Goal: Information Seeking & Learning: Learn about a topic

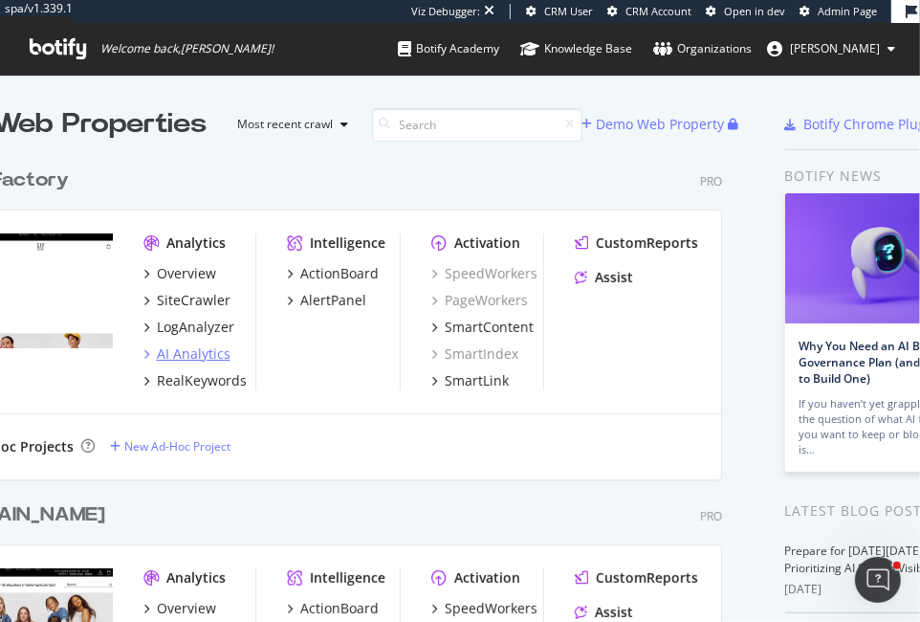
click at [166, 352] on div "AI Analytics" at bounding box center [193, 353] width 74 height 19
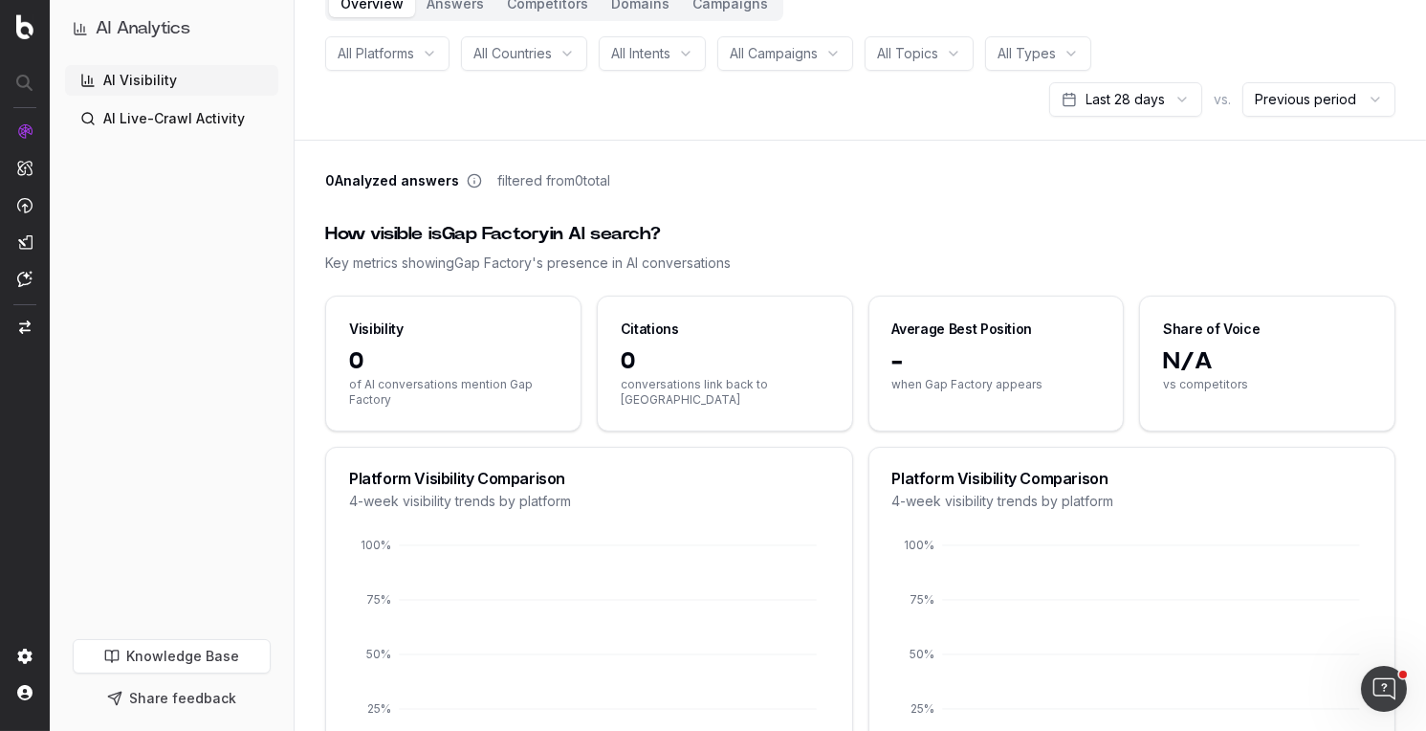
scroll to position [116, 0]
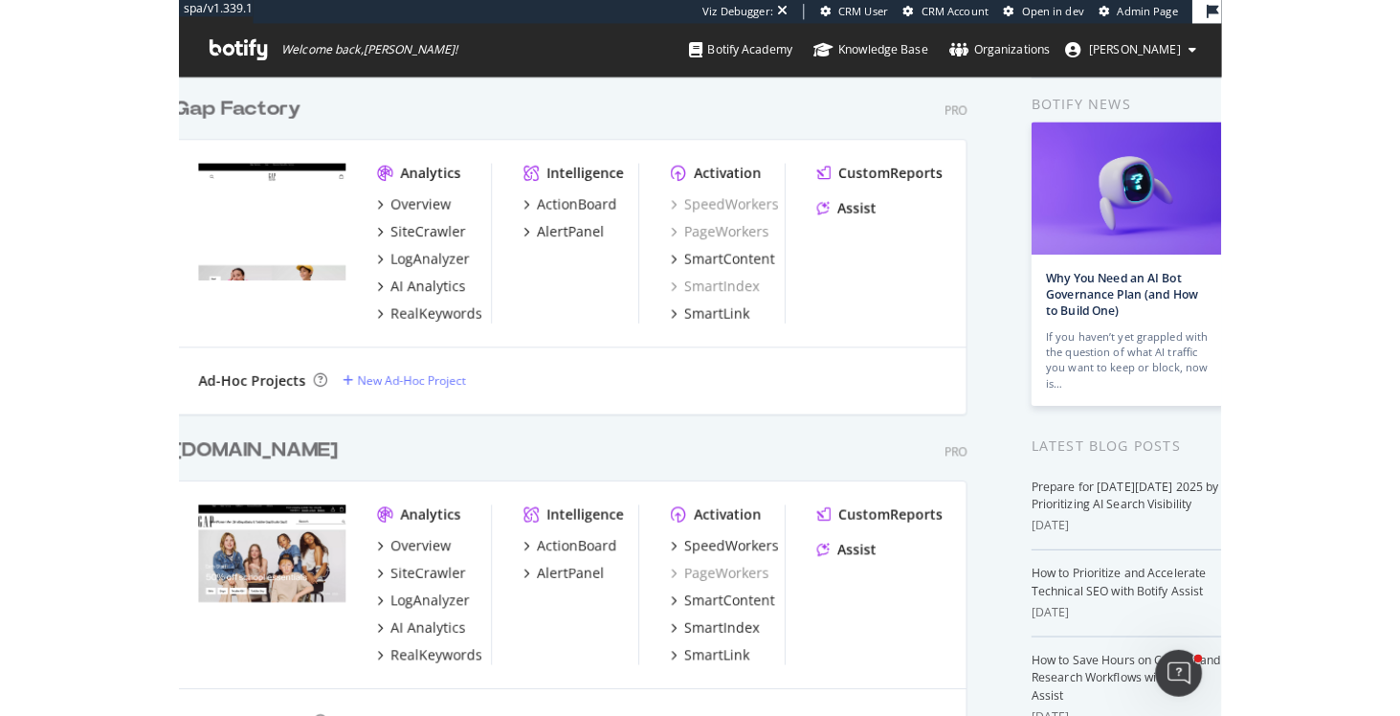
scroll to position [79, 0]
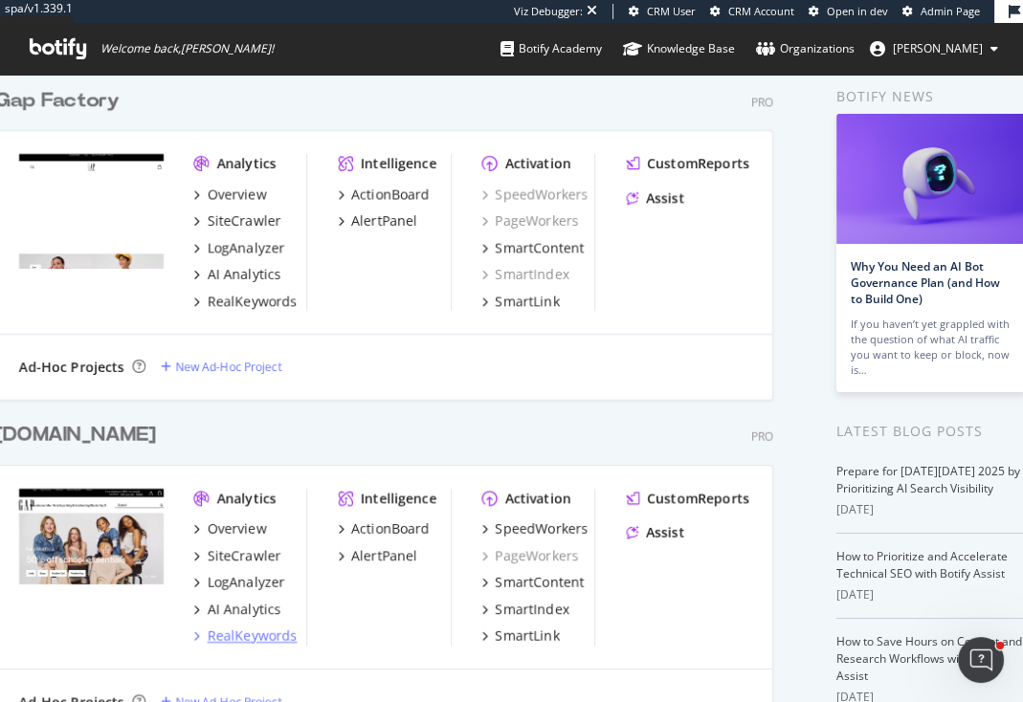
click at [231, 621] on div "RealKeywords" at bounding box center [253, 636] width 90 height 19
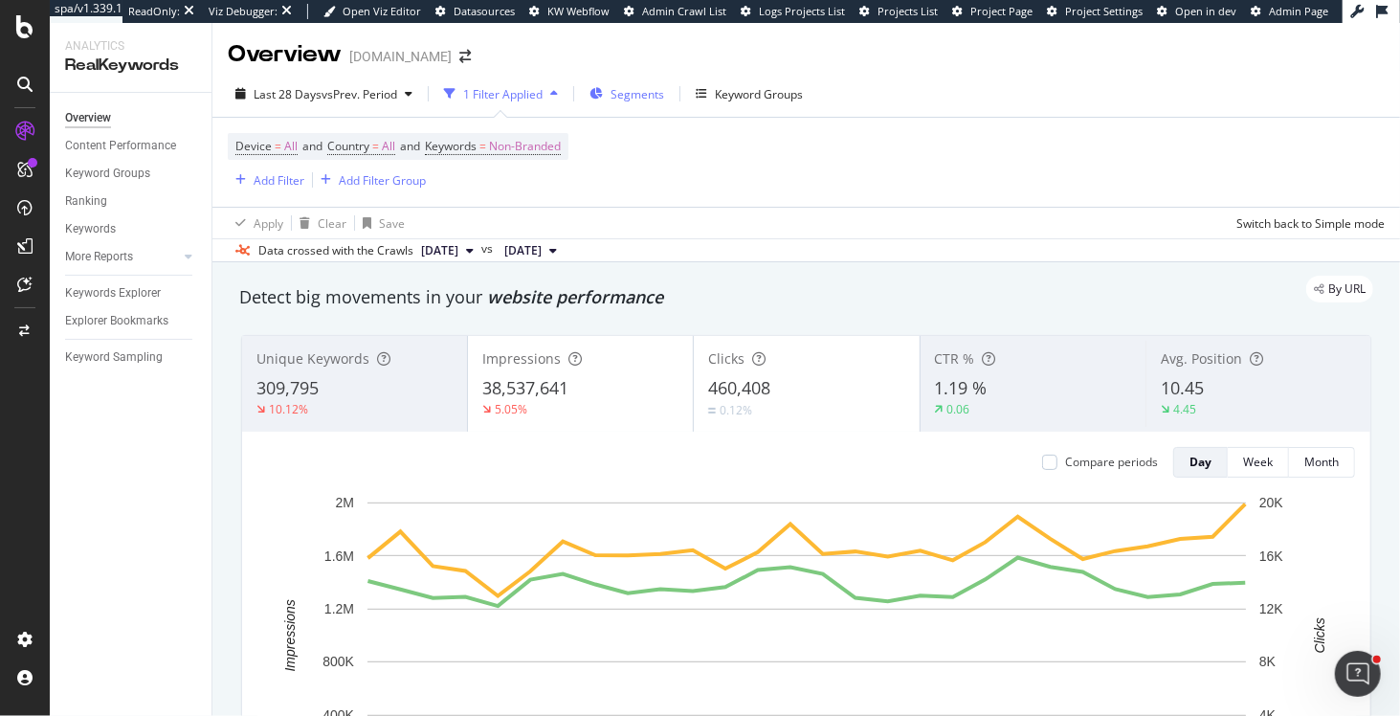
click at [595, 99] on icon "button" at bounding box center [595, 93] width 13 height 11
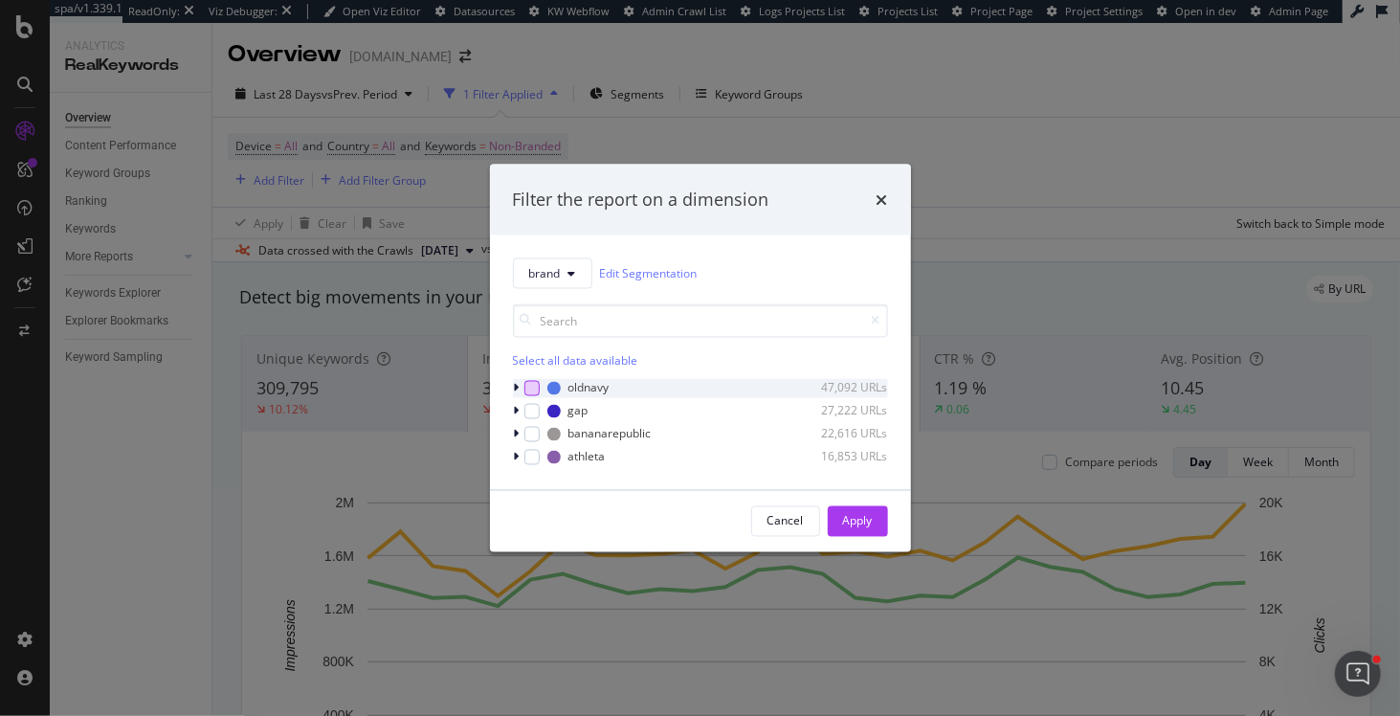
click at [532, 392] on div "modal" at bounding box center [531, 387] width 15 height 15
click at [859, 525] on div "Apply" at bounding box center [858, 521] width 30 height 16
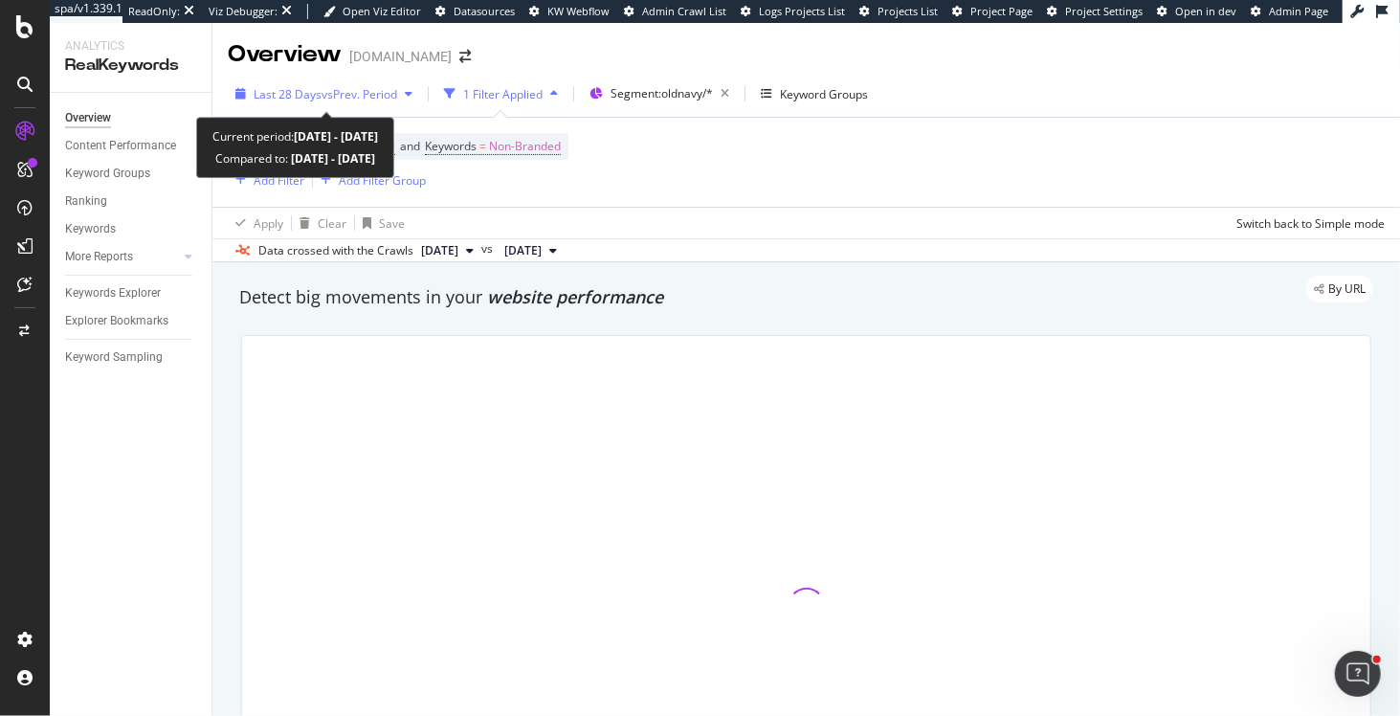
click at [291, 101] on div "Last 28 Days vs Prev. Period" at bounding box center [326, 94] width 144 height 16
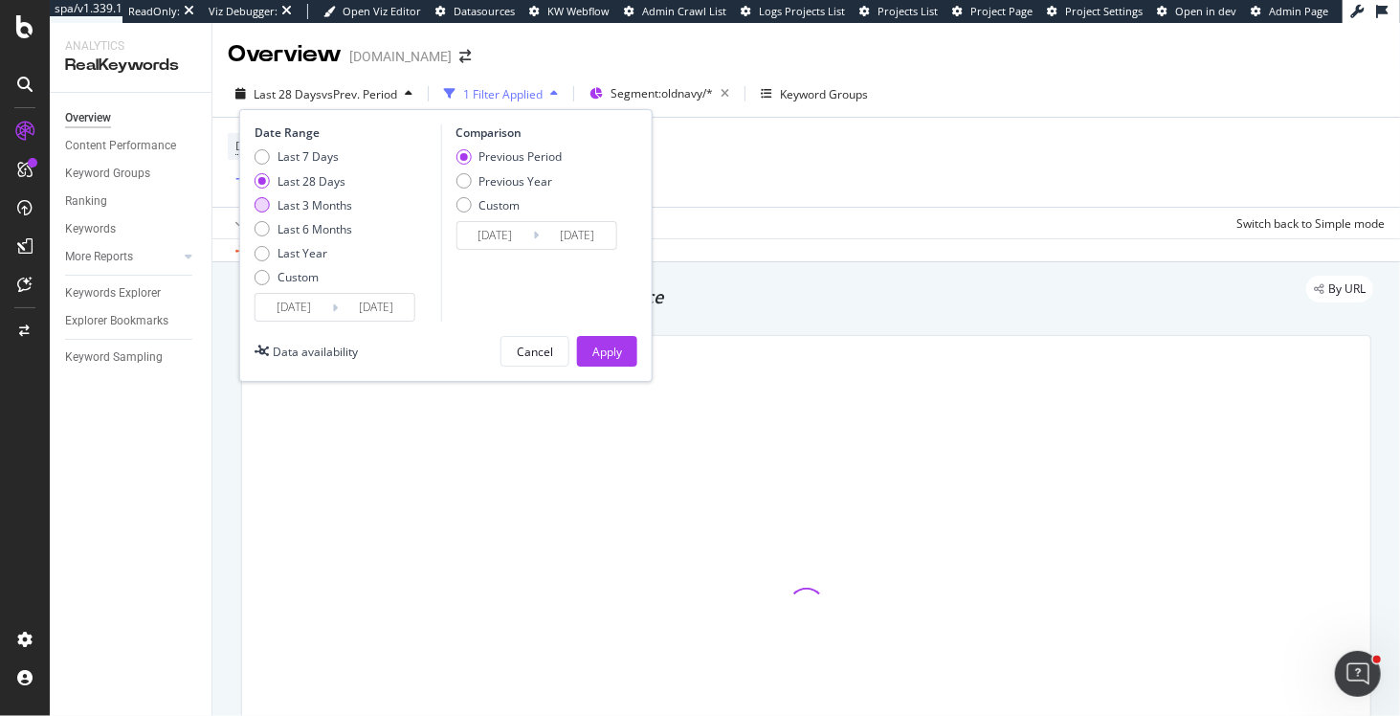
click at [271, 206] on div "Last 3 Months" at bounding box center [303, 205] width 98 height 16
type input "[DATE]"
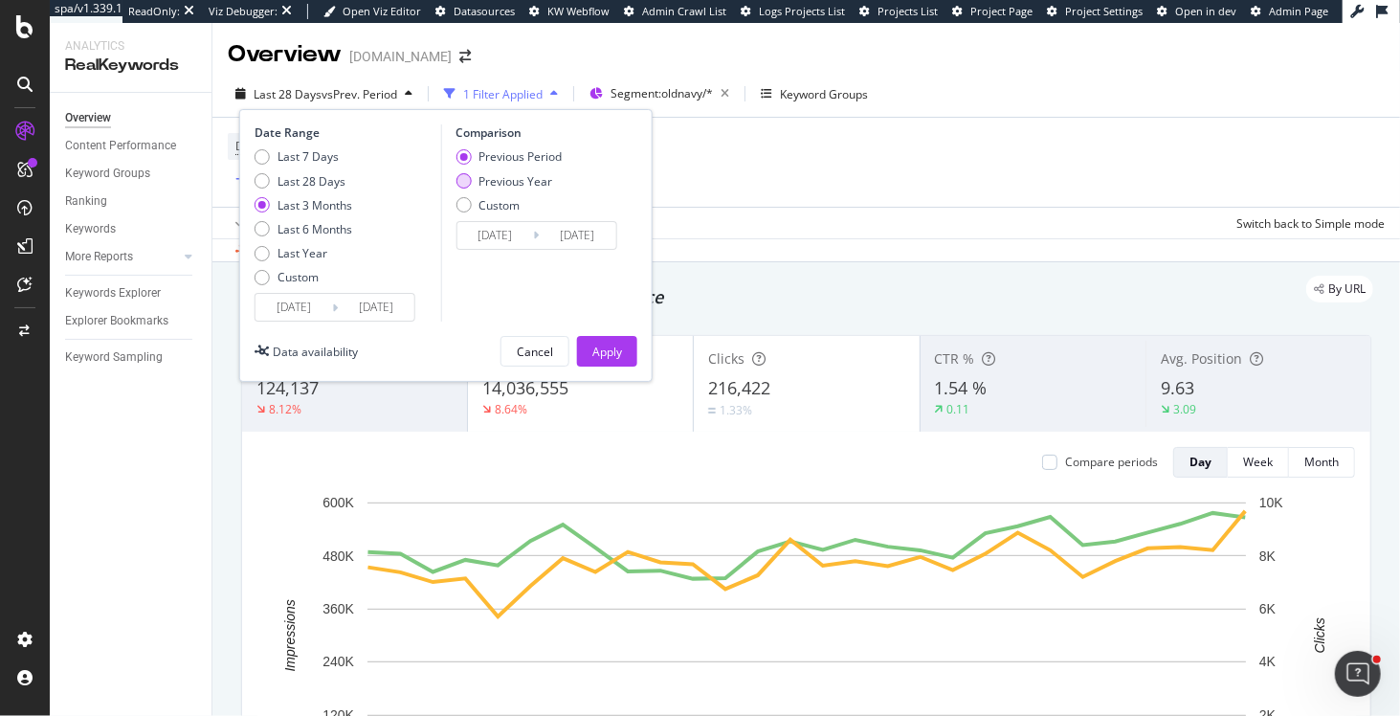
click at [466, 177] on div "Previous Year" at bounding box center [462, 180] width 15 height 15
type input "[DATE]"
click at [604, 343] on div "Apply" at bounding box center [607, 351] width 30 height 16
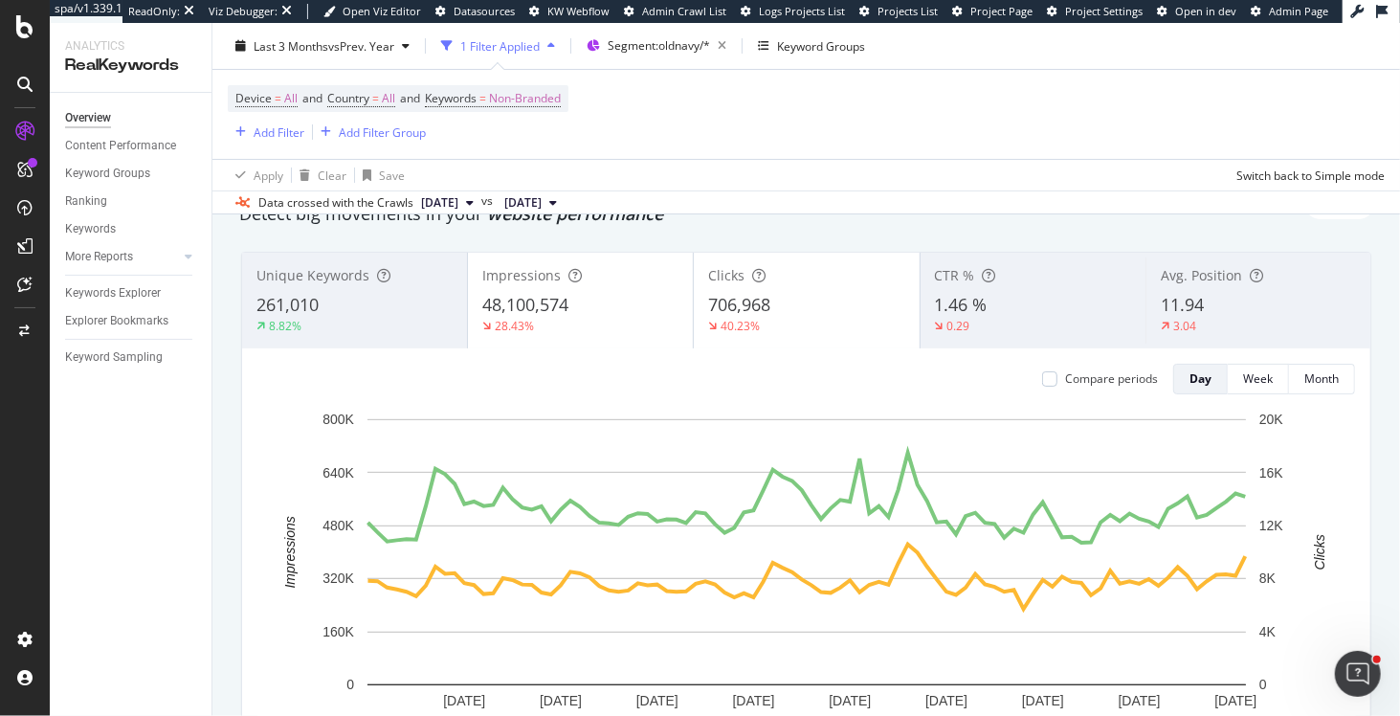
scroll to position [52, 0]
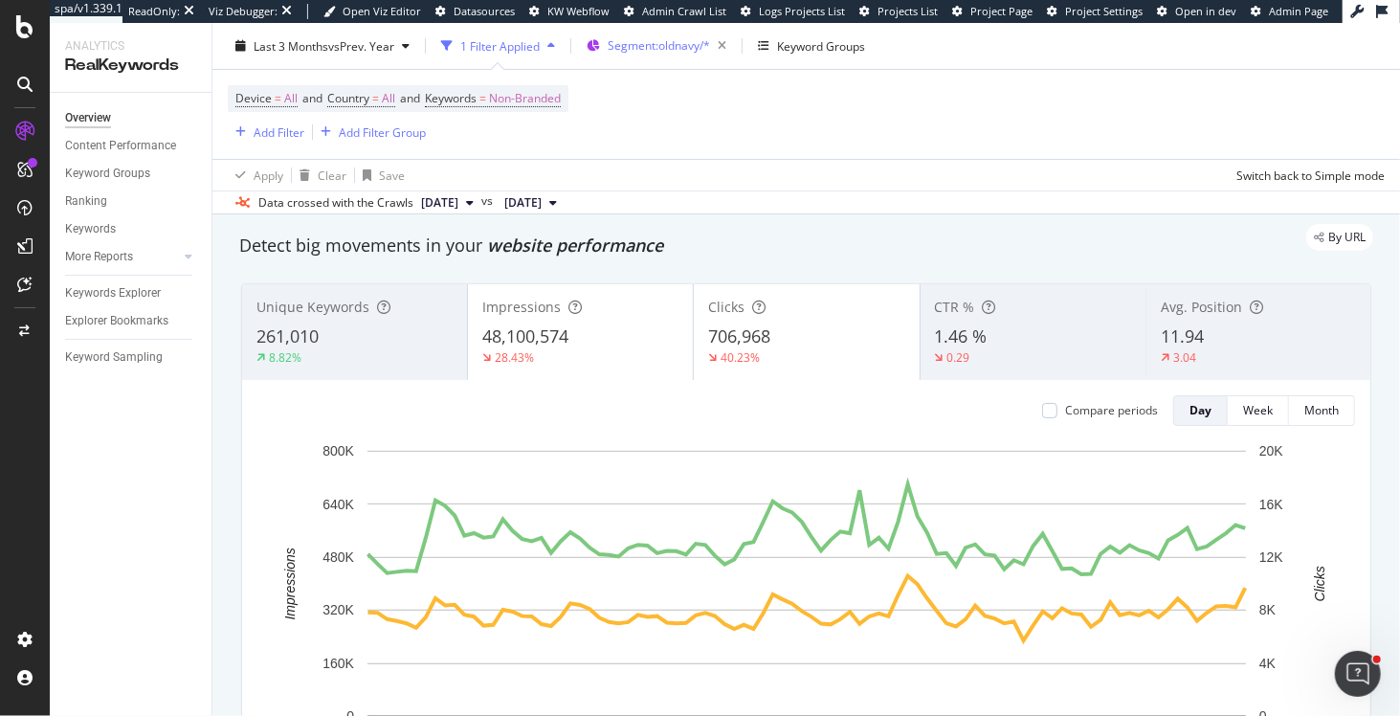
click at [637, 54] on div "Segment: oldnavy/*" at bounding box center [670, 46] width 126 height 27
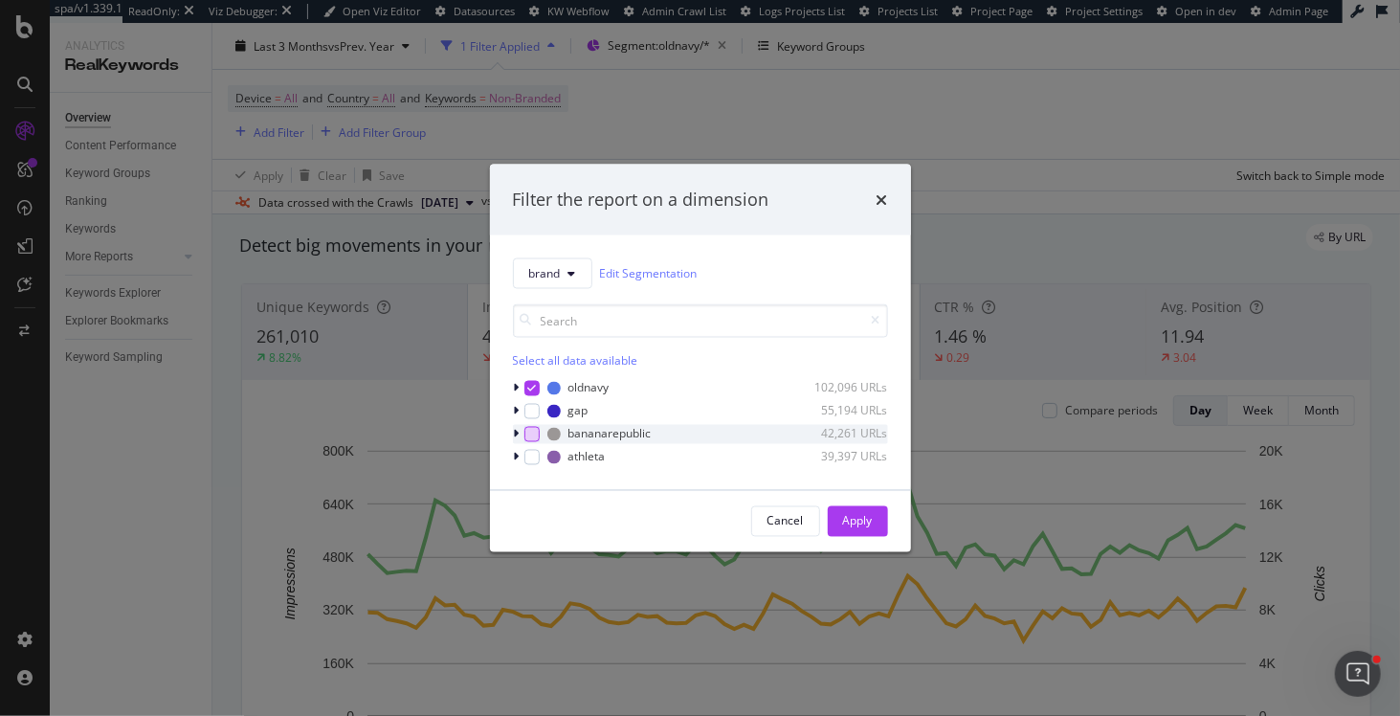
click at [530, 436] on div "modal" at bounding box center [531, 433] width 15 height 15
click at [530, 387] on icon "modal" at bounding box center [531, 388] width 9 height 10
click at [859, 507] on div "Apply" at bounding box center [858, 520] width 30 height 29
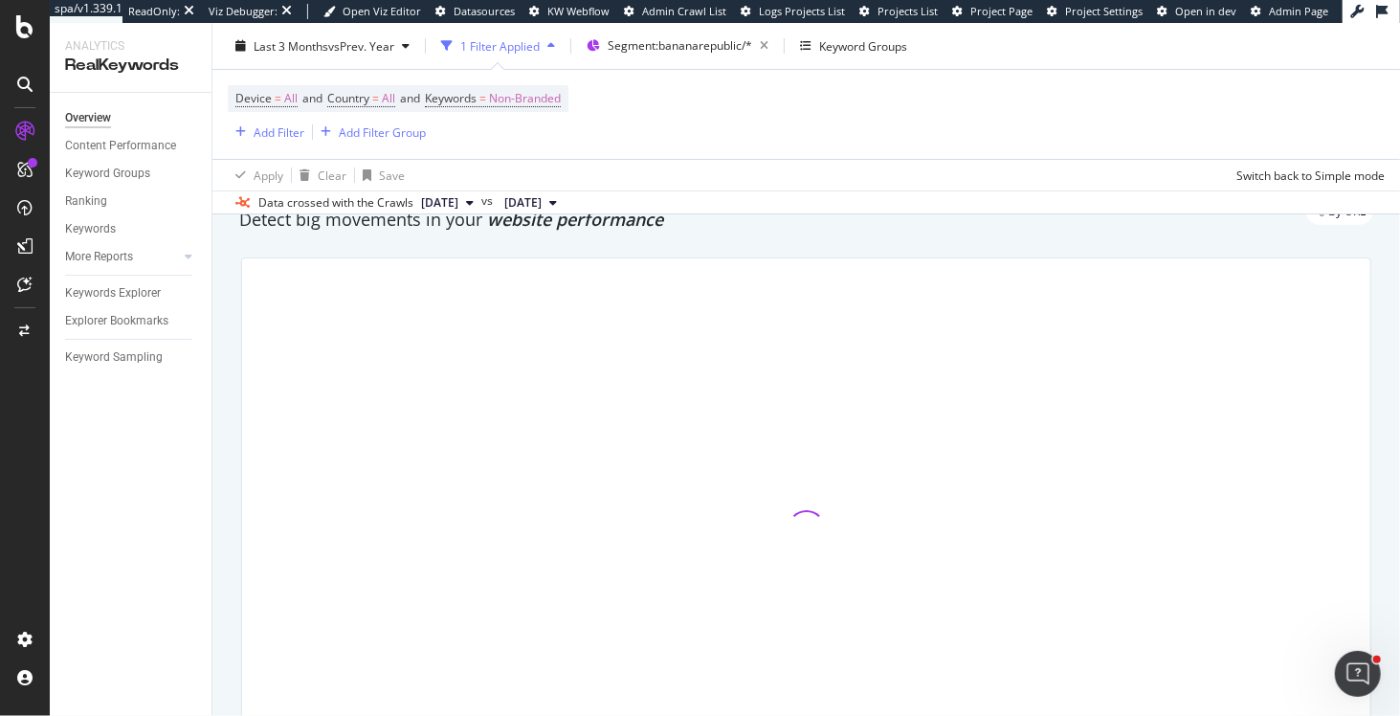
scroll to position [78, 0]
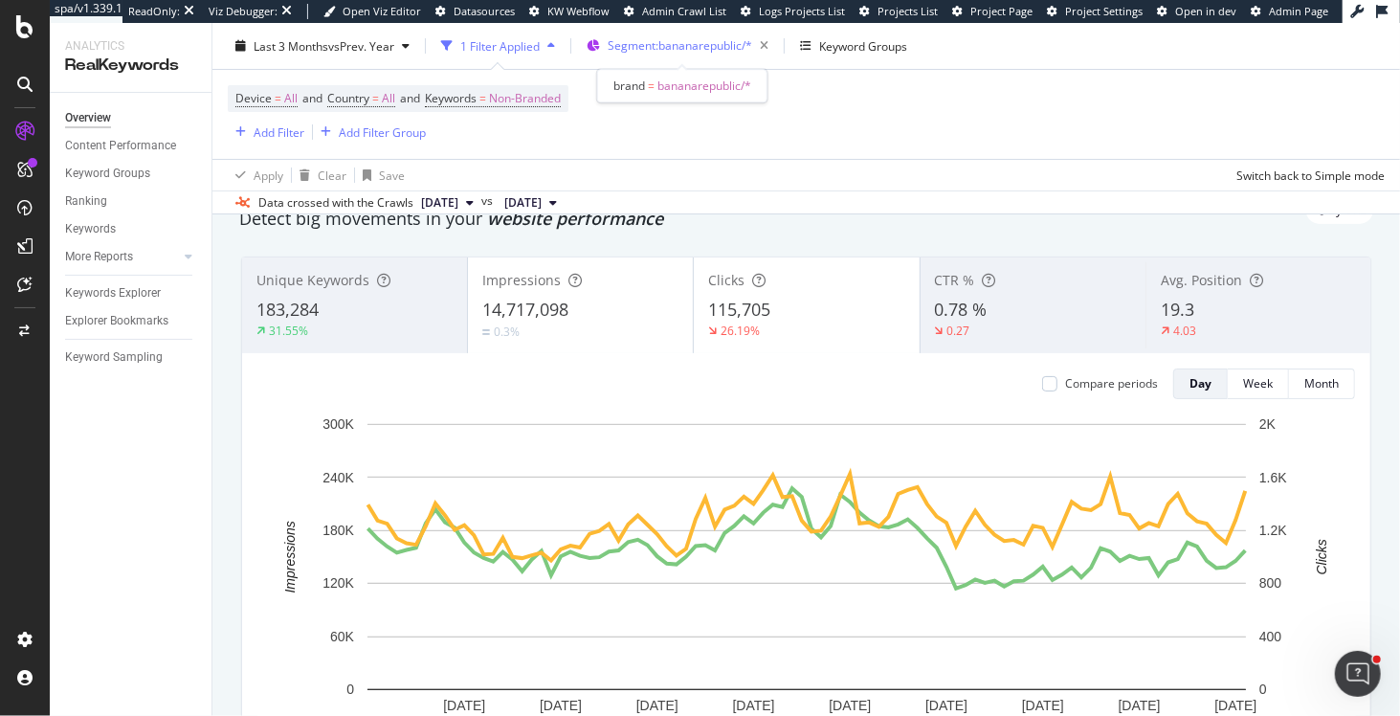
click at [626, 39] on span "Segment: bananarepublic/*" at bounding box center [679, 45] width 144 height 16
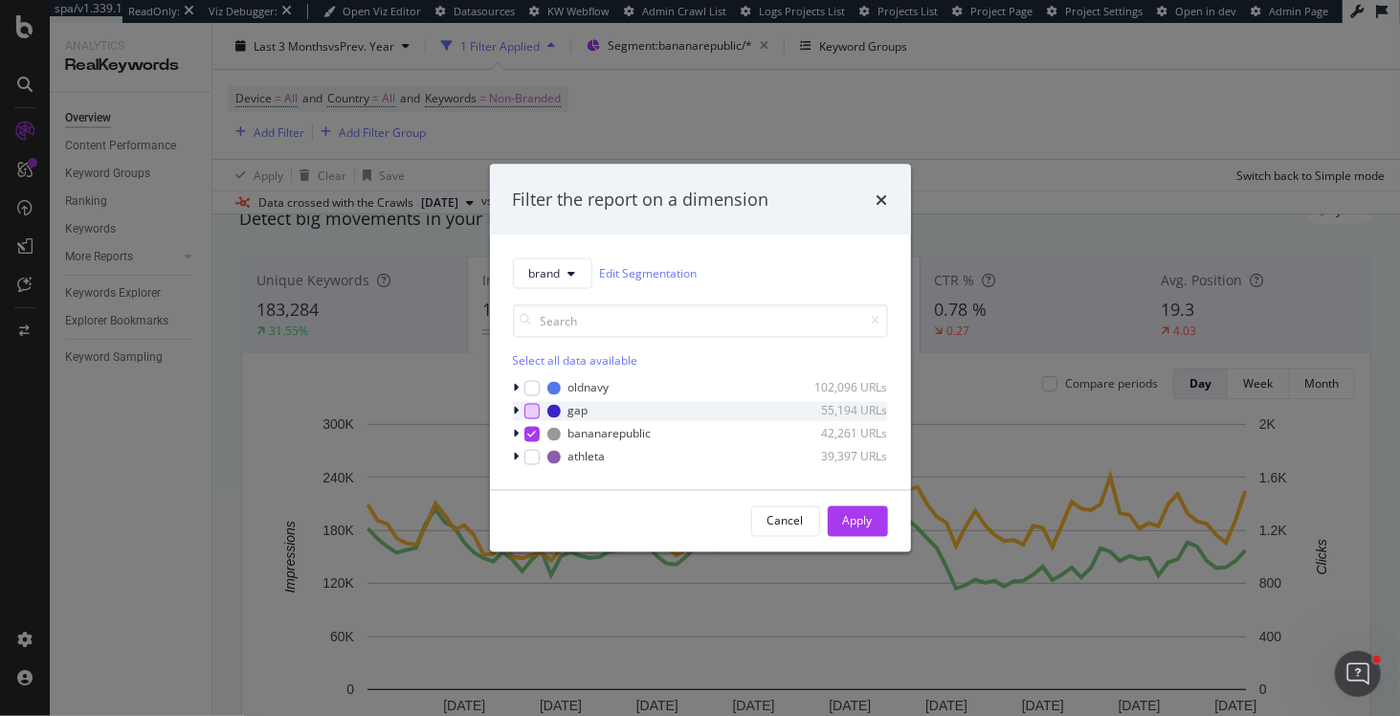
click at [533, 415] on div "modal" at bounding box center [531, 410] width 15 height 15
click at [531, 436] on icon "modal" at bounding box center [531, 434] width 9 height 10
click at [840, 527] on button "Apply" at bounding box center [858, 520] width 60 height 31
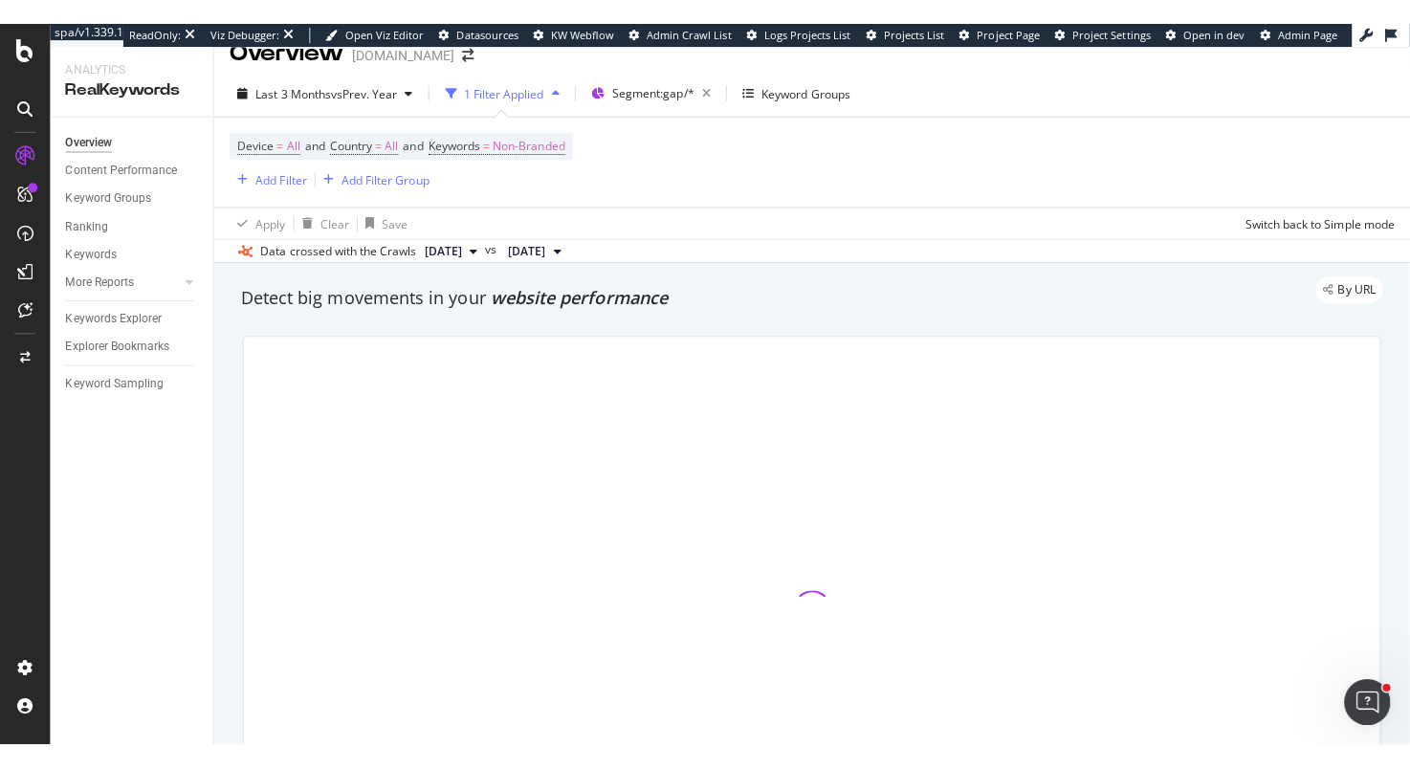
scroll to position [27, 0]
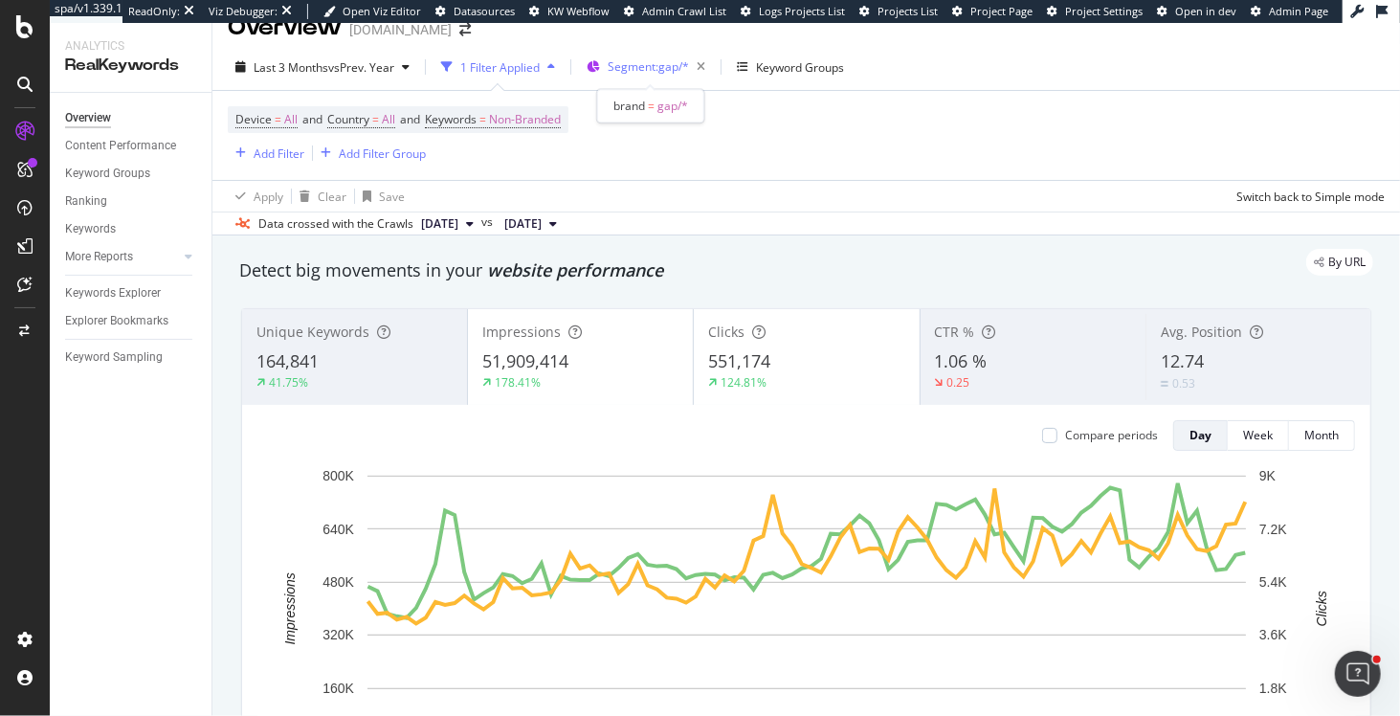
click at [606, 66] on div "Segment: gap/*" at bounding box center [649, 67] width 126 height 29
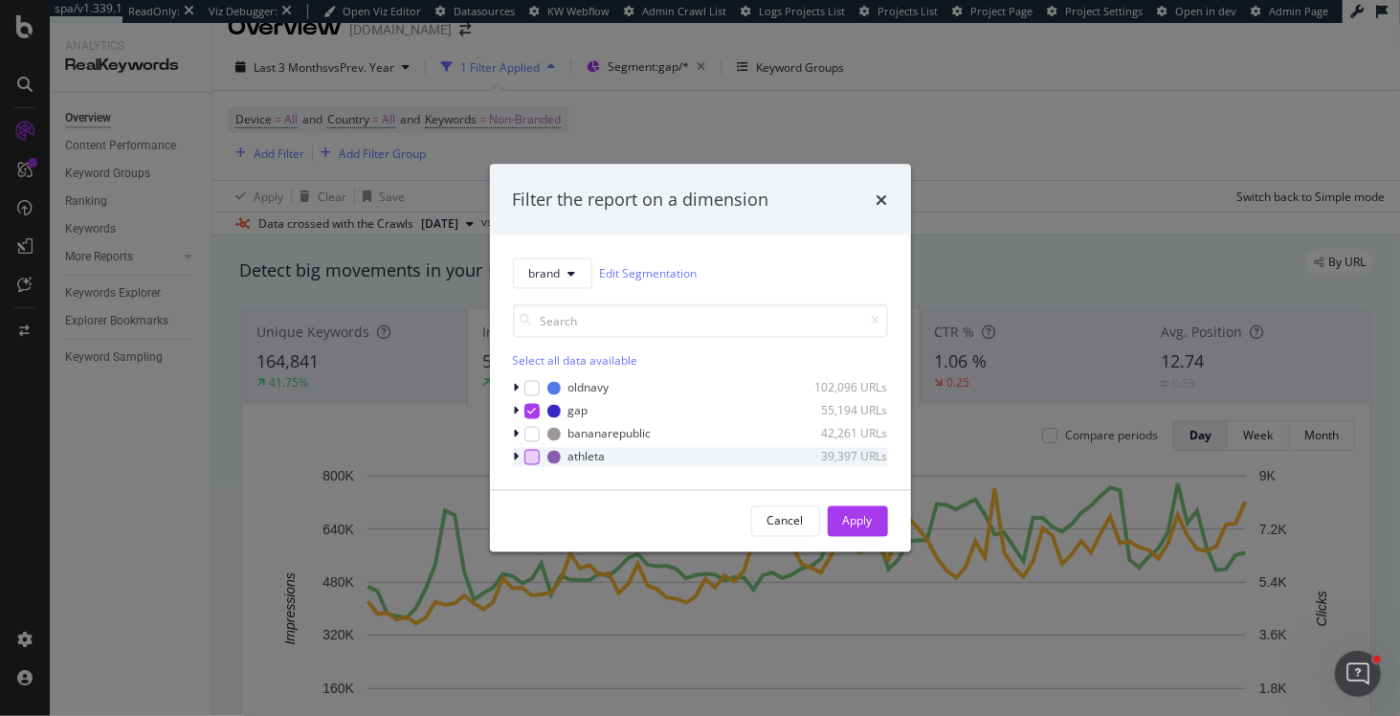
click at [538, 451] on div "modal" at bounding box center [531, 456] width 15 height 15
click at [531, 412] on icon "modal" at bounding box center [531, 411] width 9 height 10
click at [860, 521] on div "Apply" at bounding box center [858, 521] width 30 height 16
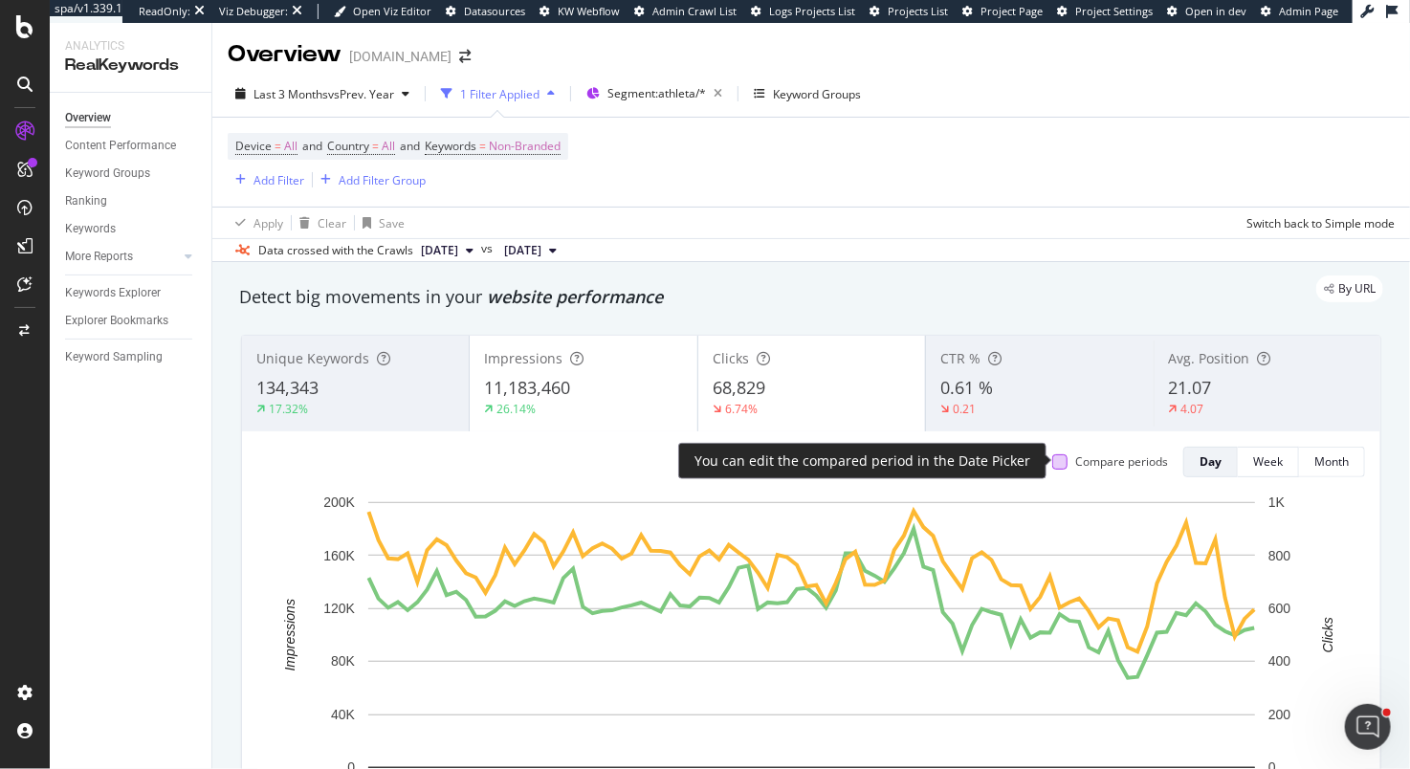
click at [1058, 462] on div at bounding box center [1059, 461] width 15 height 15
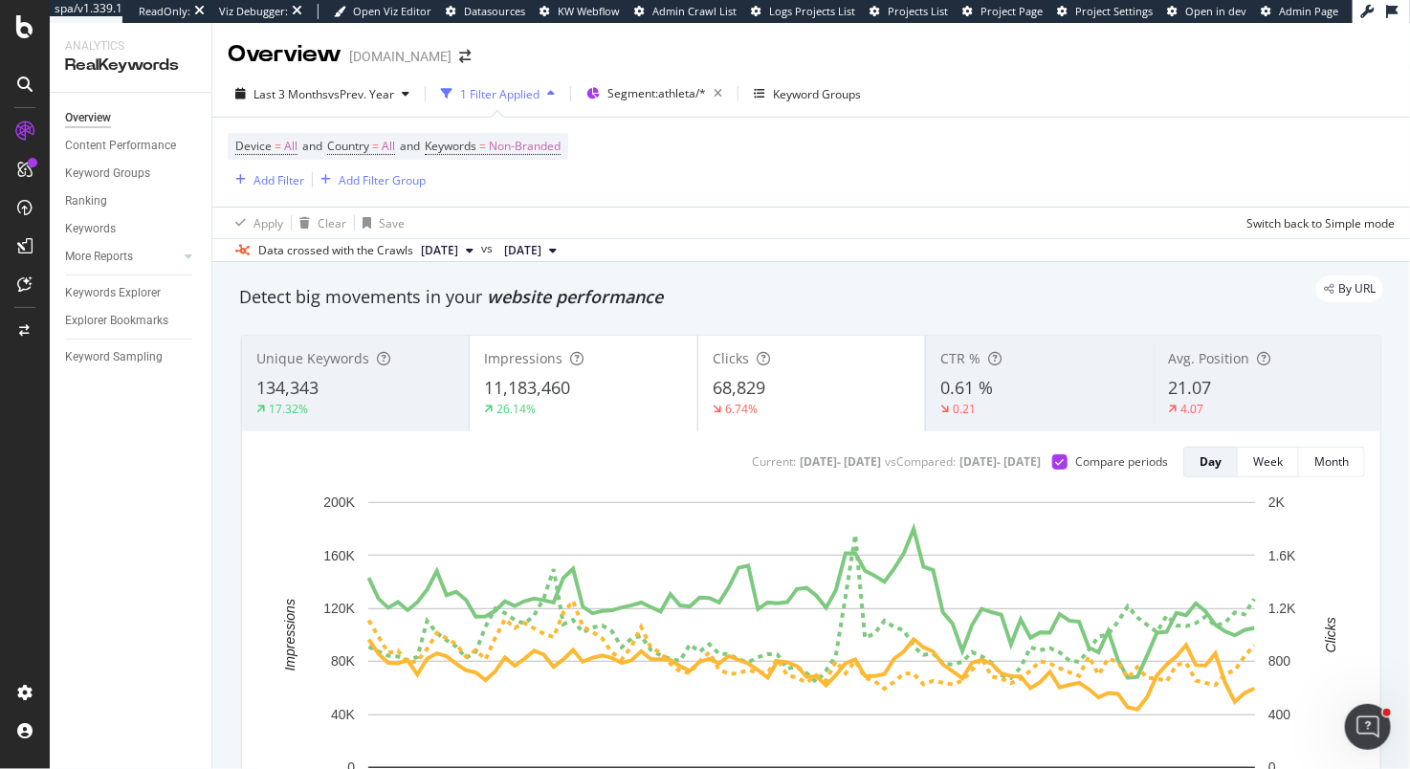
click at [658, 394] on div "11,183,460" at bounding box center [583, 388] width 198 height 25
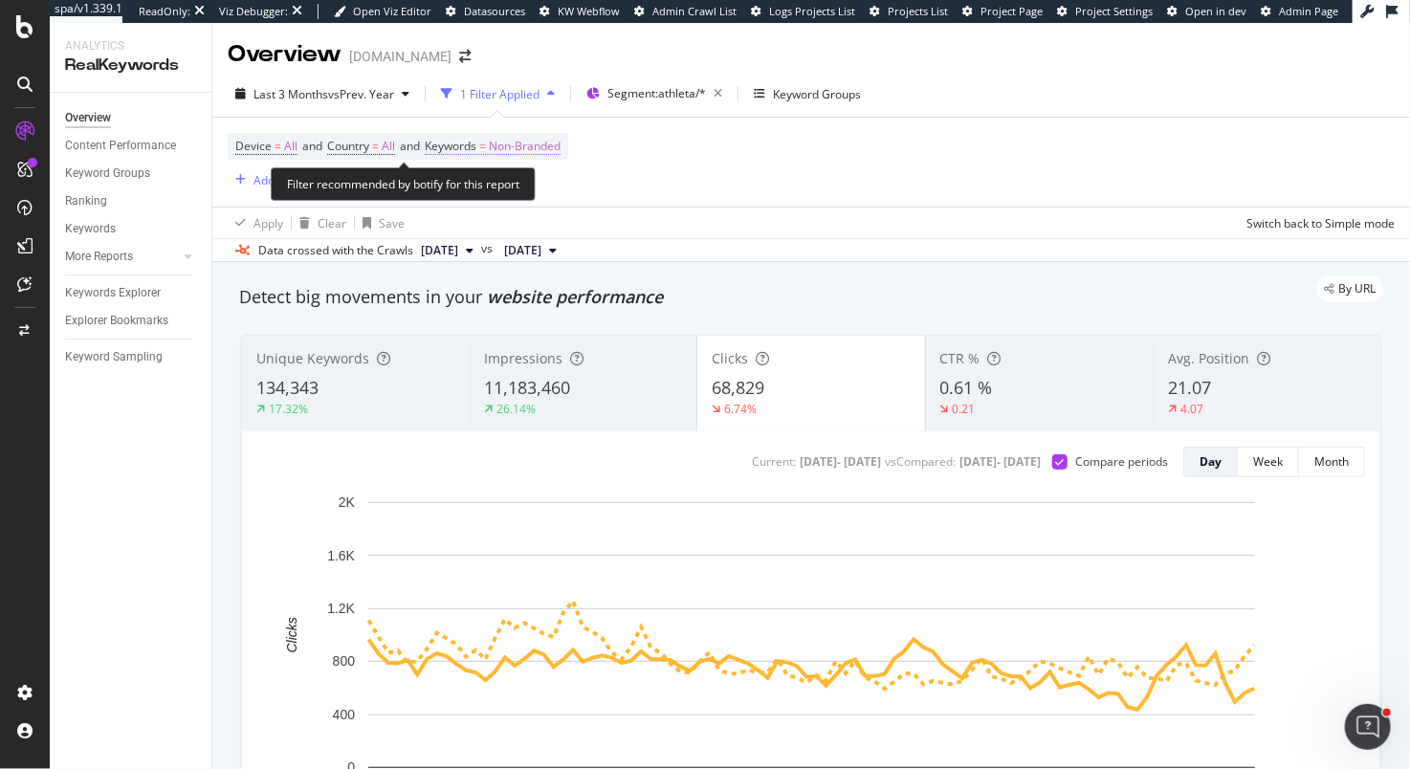
click at [454, 142] on span "Keywords" at bounding box center [451, 146] width 52 height 16
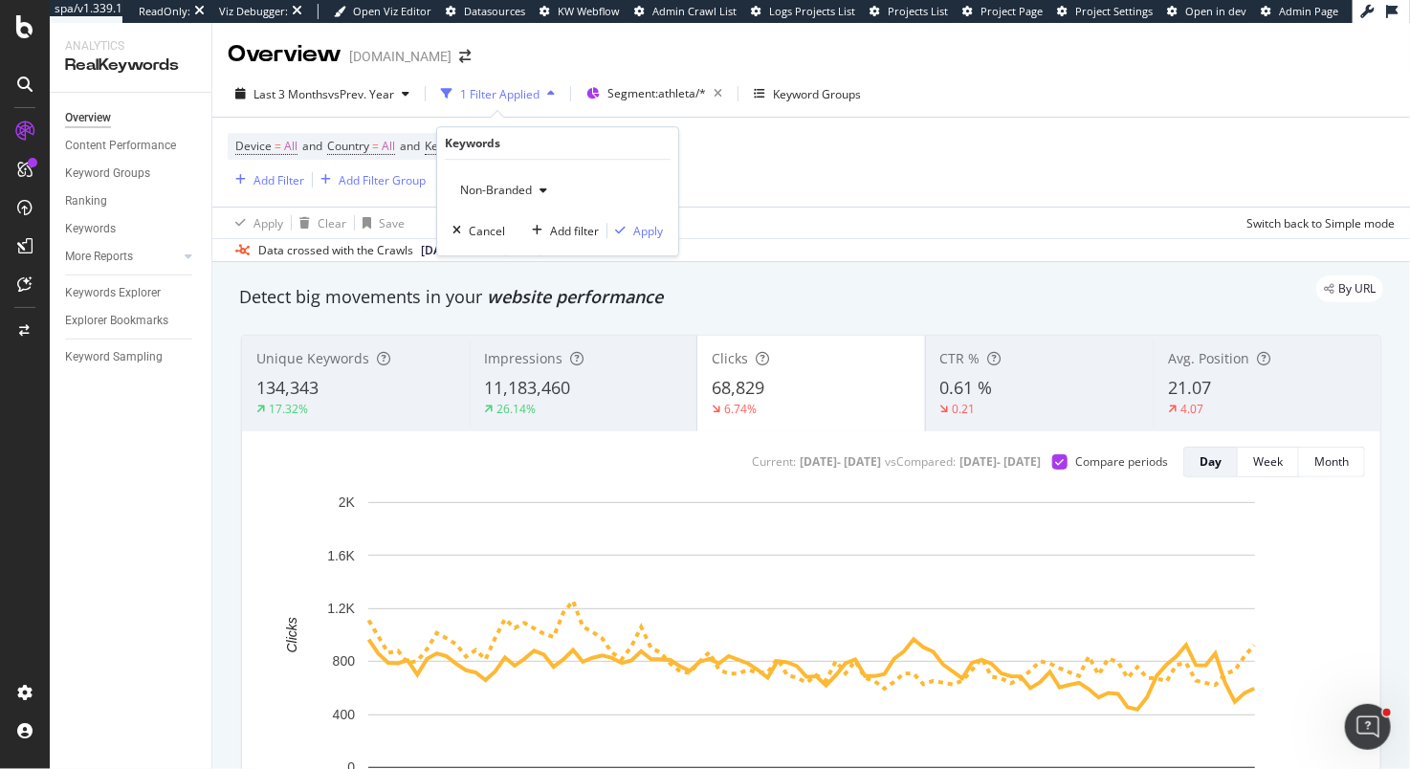
click at [463, 195] on span "Non-Branded" at bounding box center [492, 190] width 79 height 16
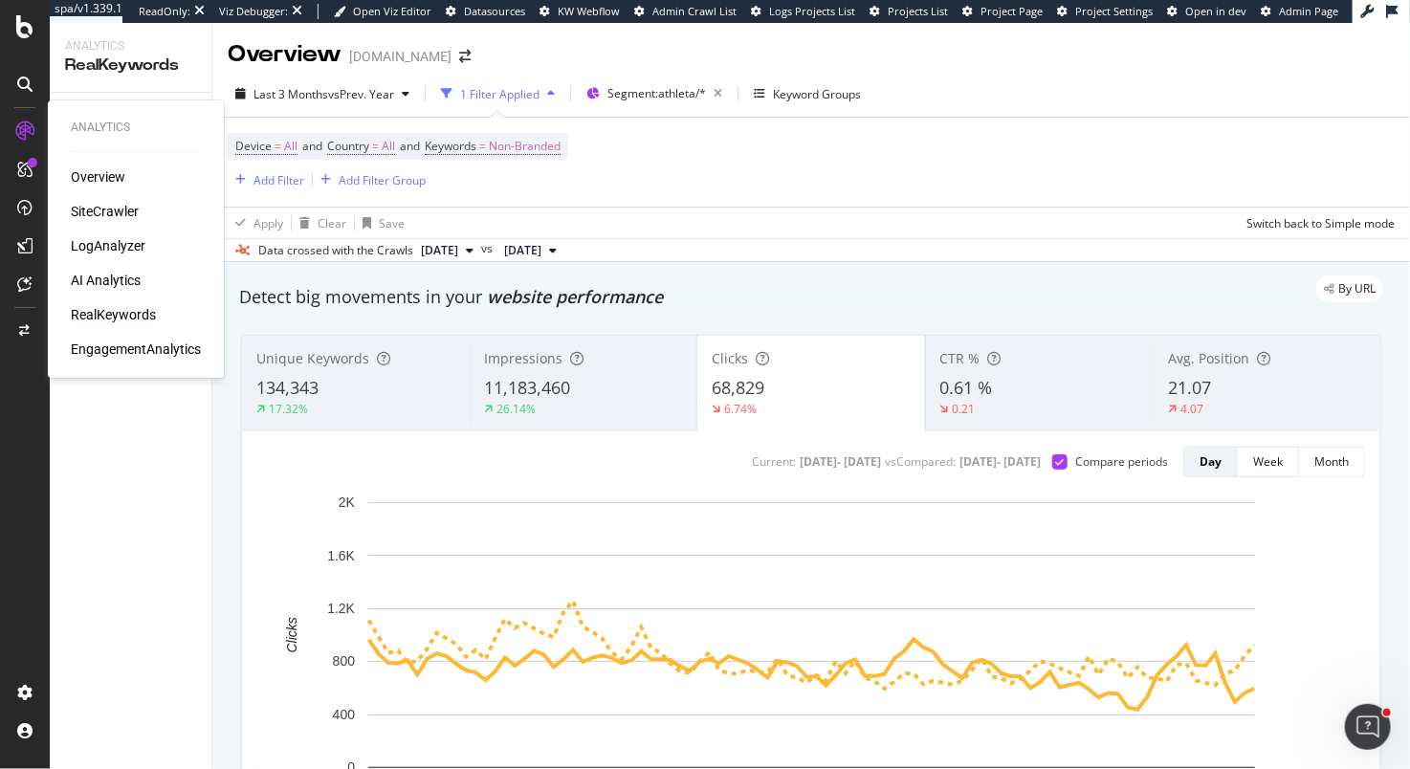
click at [127, 279] on div "AI Analytics" at bounding box center [106, 280] width 70 height 19
